Goal: Task Accomplishment & Management: Use online tool/utility

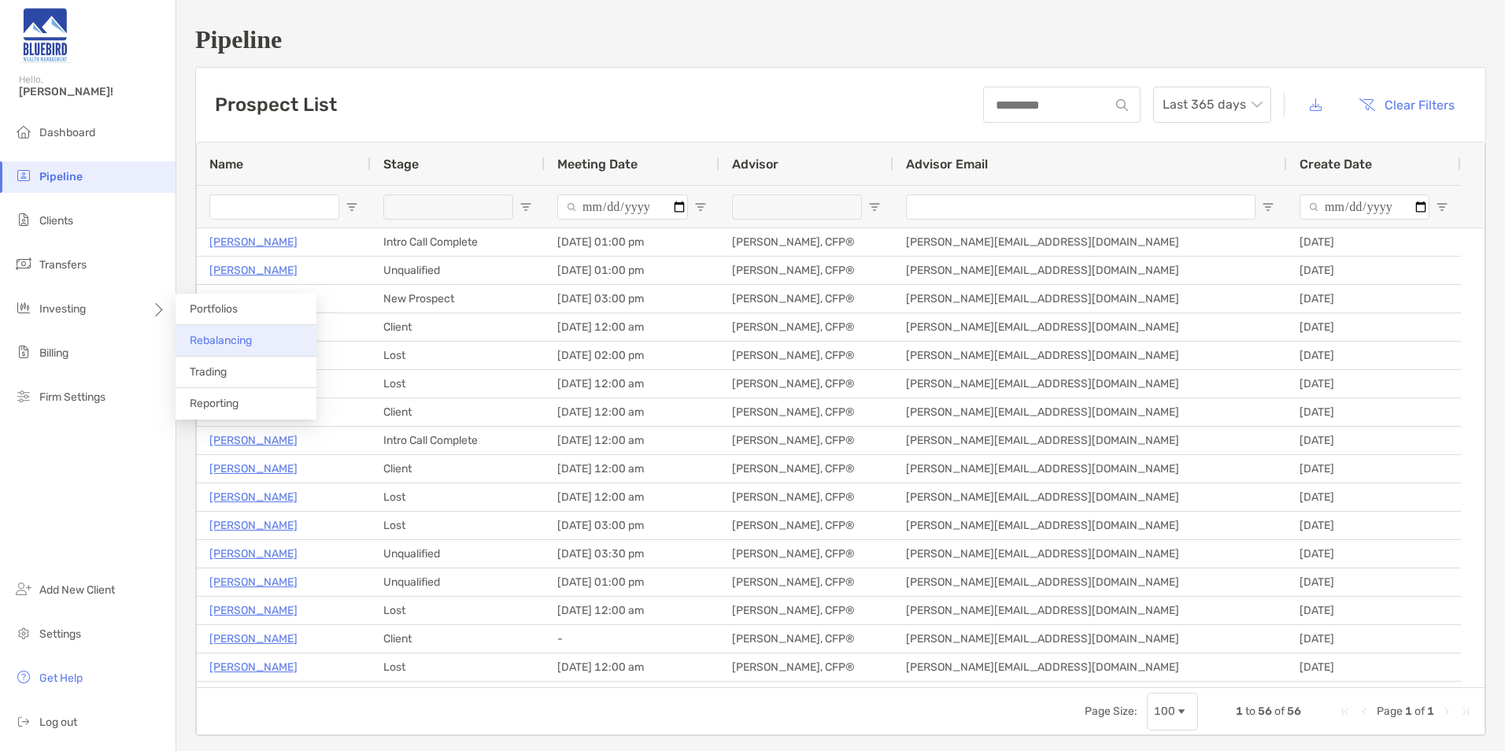
click at [255, 342] on li "Rebalancing" at bounding box center [245, 340] width 141 height 31
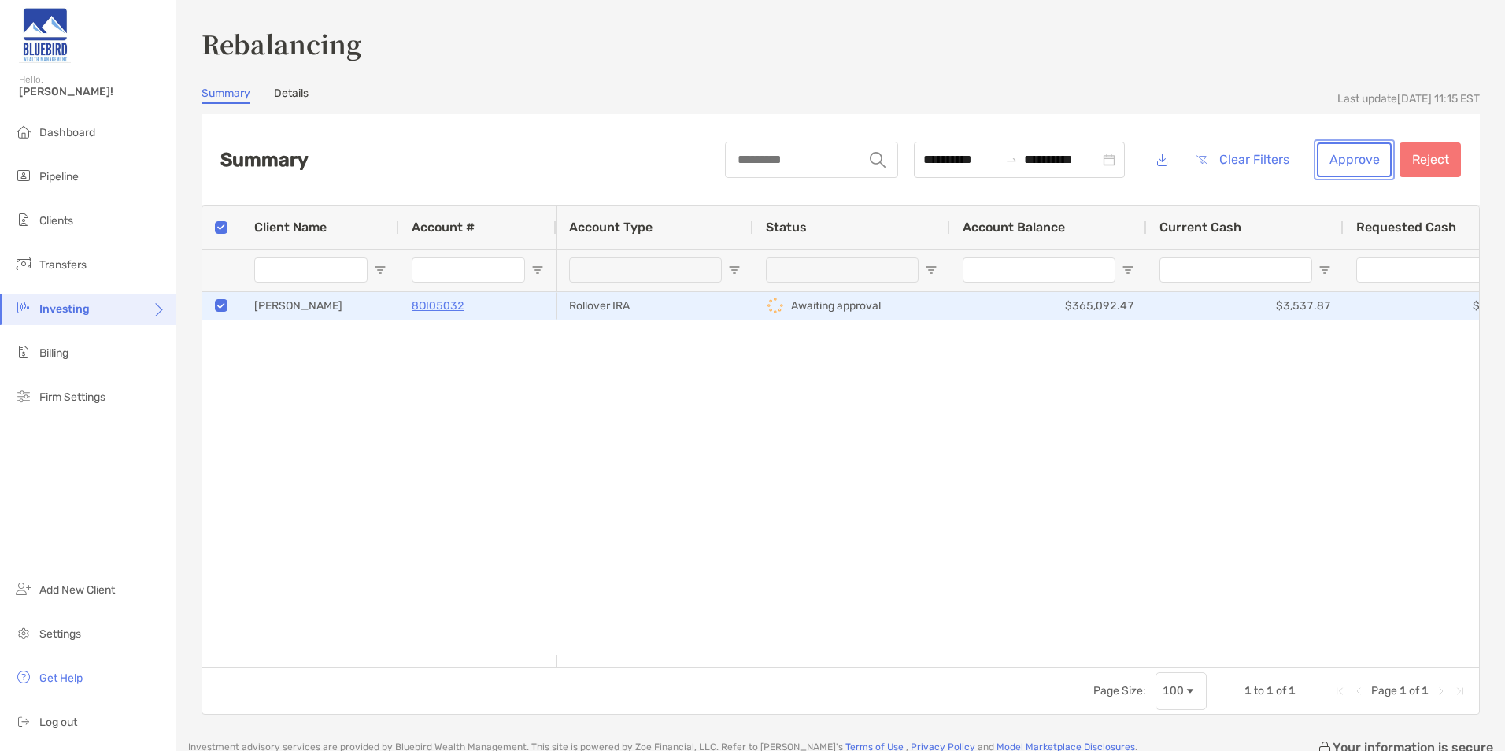
click at [1350, 159] on button "Approve" at bounding box center [1353, 159] width 75 height 35
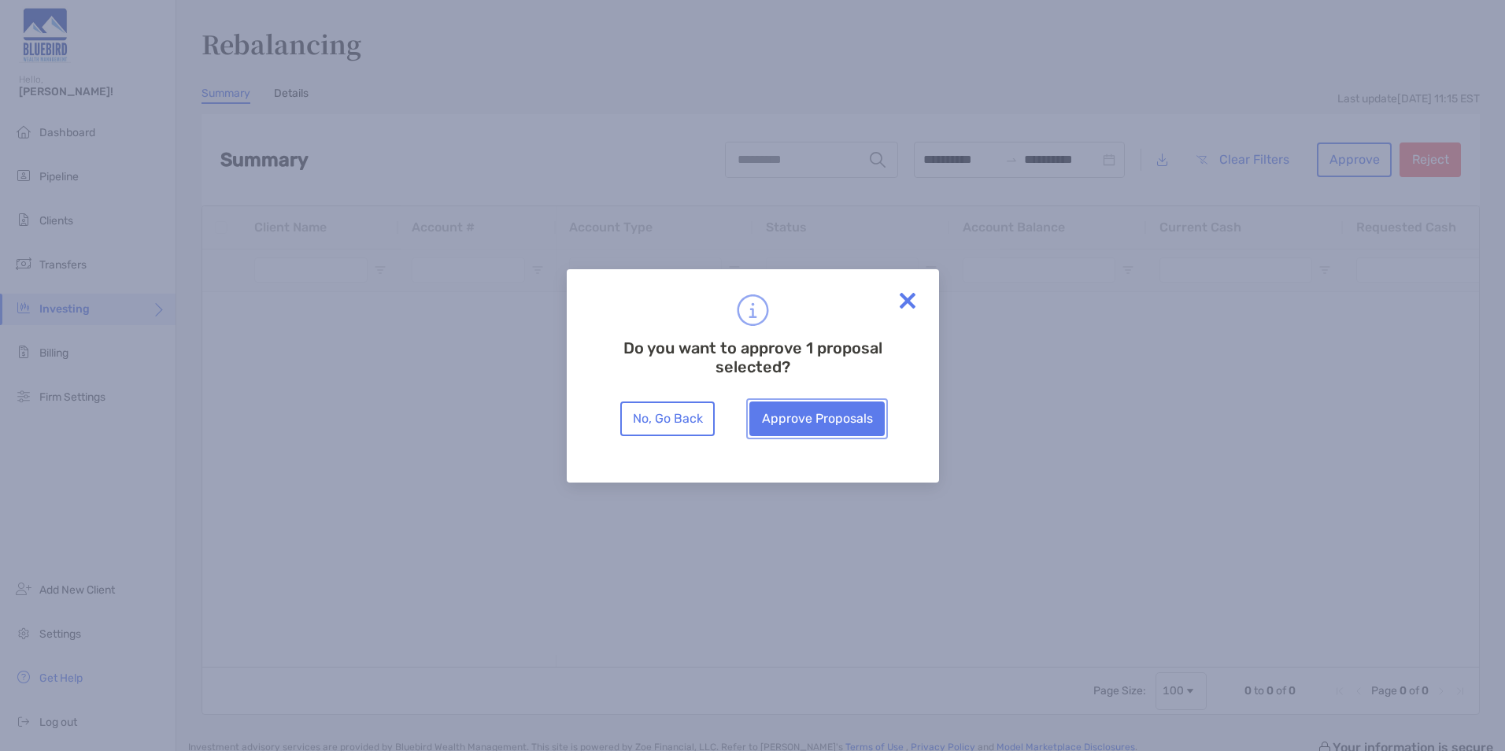
click at [822, 417] on button "Approve Proposals" at bounding box center [816, 418] width 135 height 35
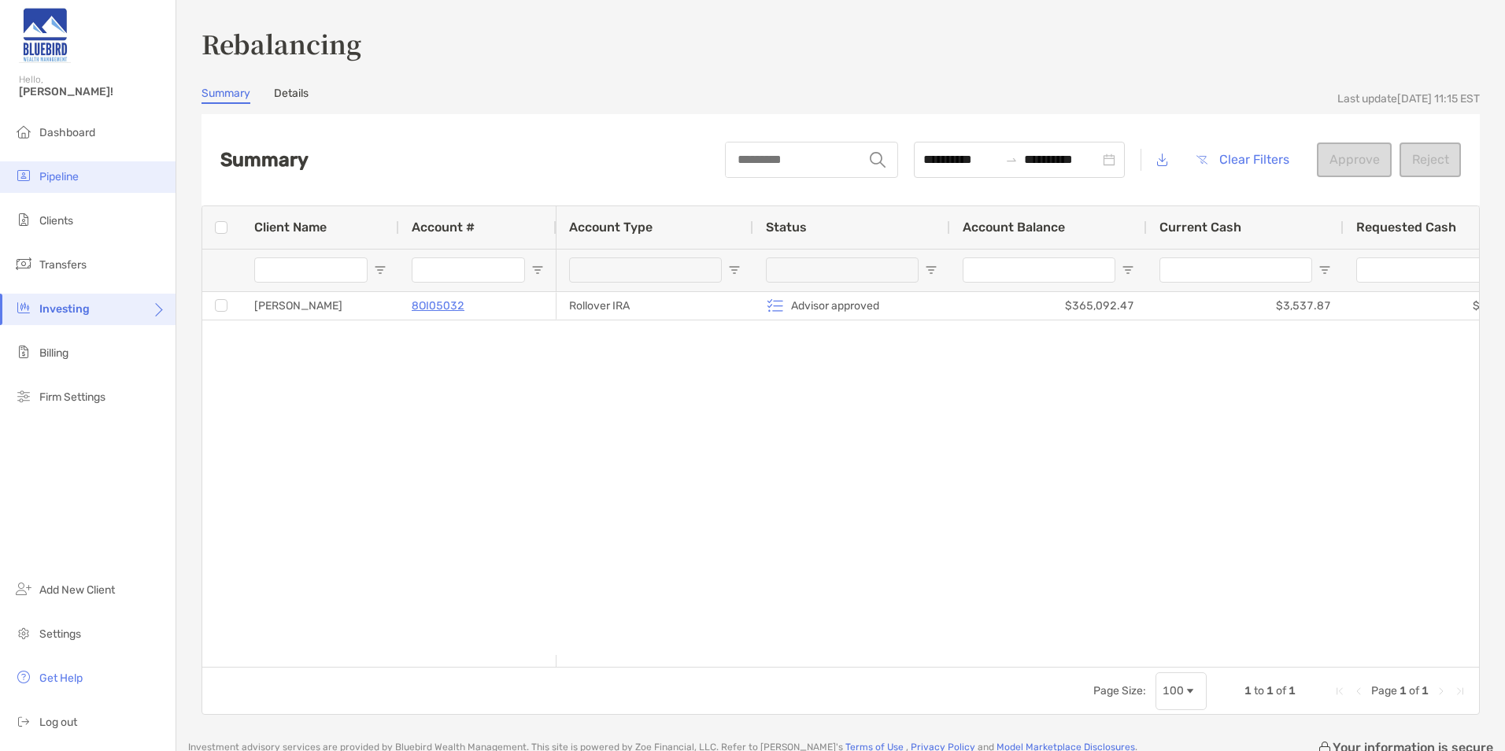
click at [84, 177] on li "Pipeline" at bounding box center [87, 176] width 175 height 31
